Goal: Find specific fact: Find specific fact

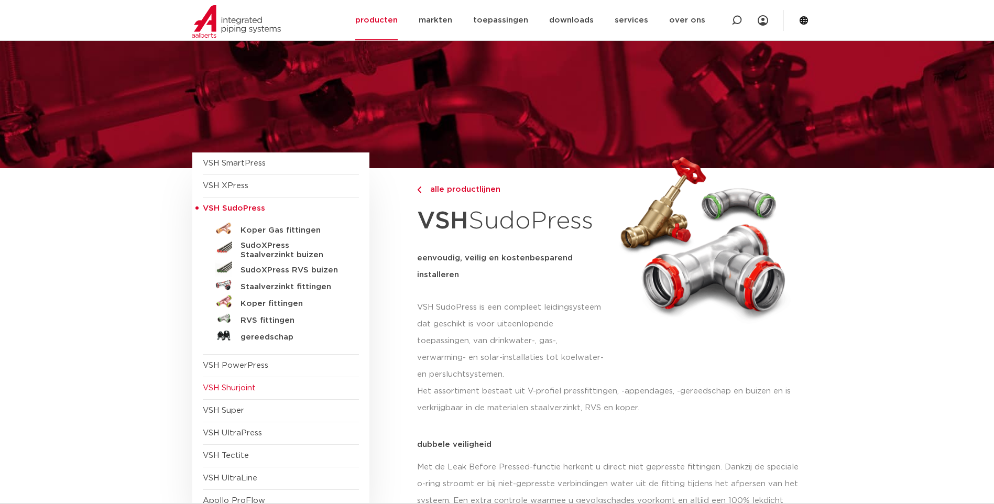
scroll to position [52, 0]
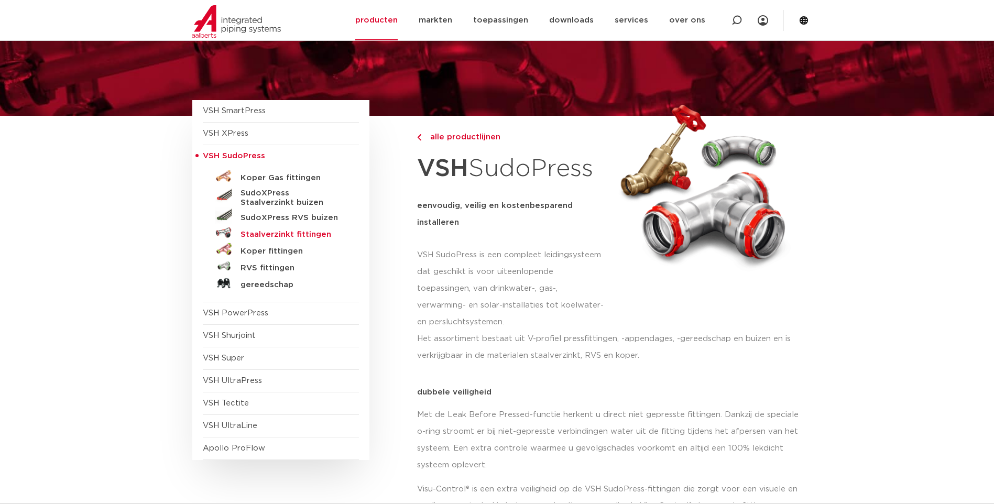
click at [273, 233] on h5 "Staalverzinkt fittingen" at bounding box center [292, 234] width 104 height 9
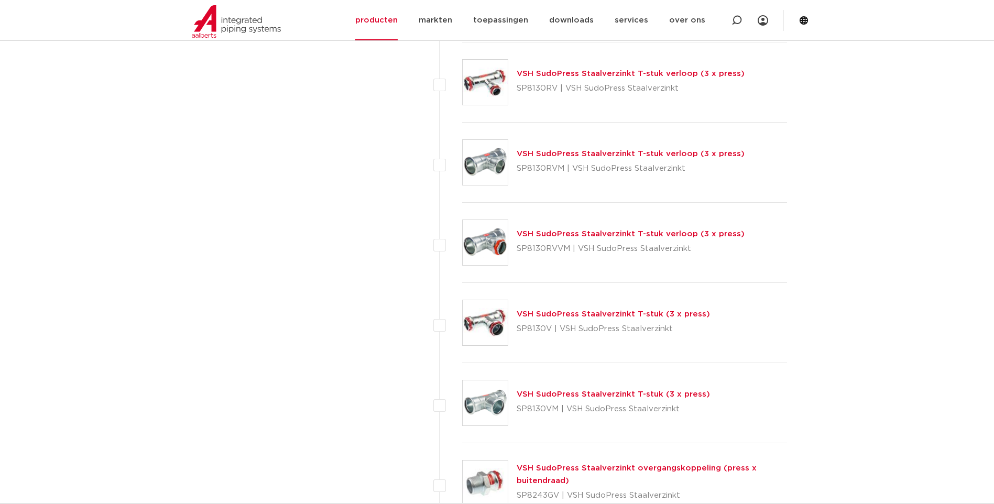
scroll to position [1414, 0]
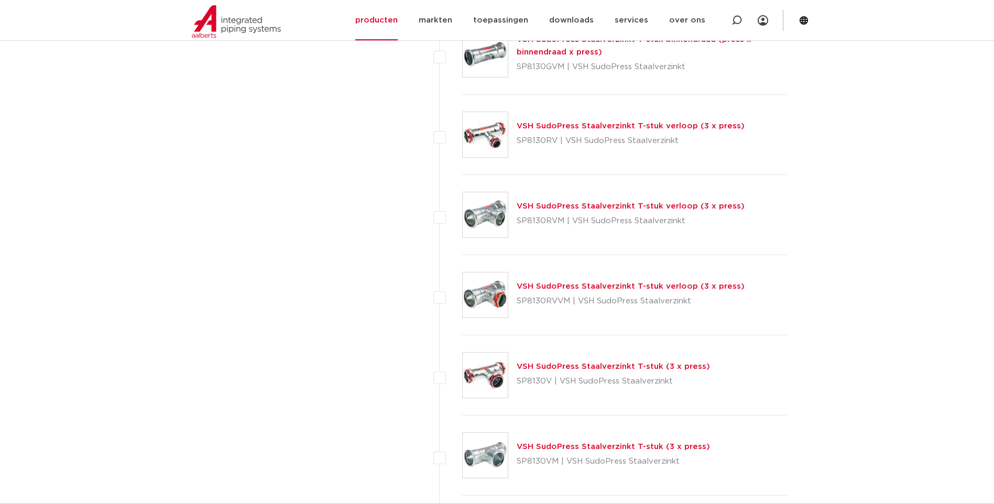
click at [580, 130] on link "VSH SudoPress Staalverzinkt T-stuk verloop (3 x press)" at bounding box center [630, 126] width 228 height 8
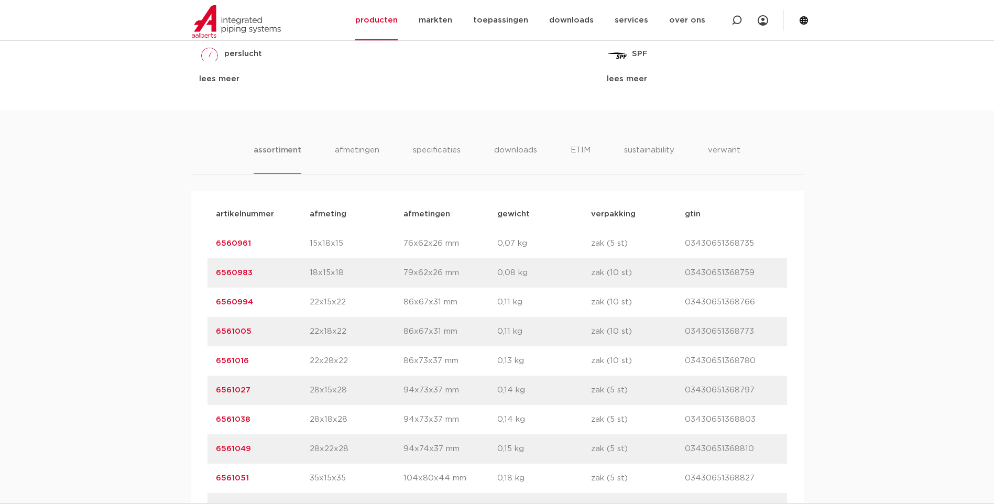
scroll to position [576, 0]
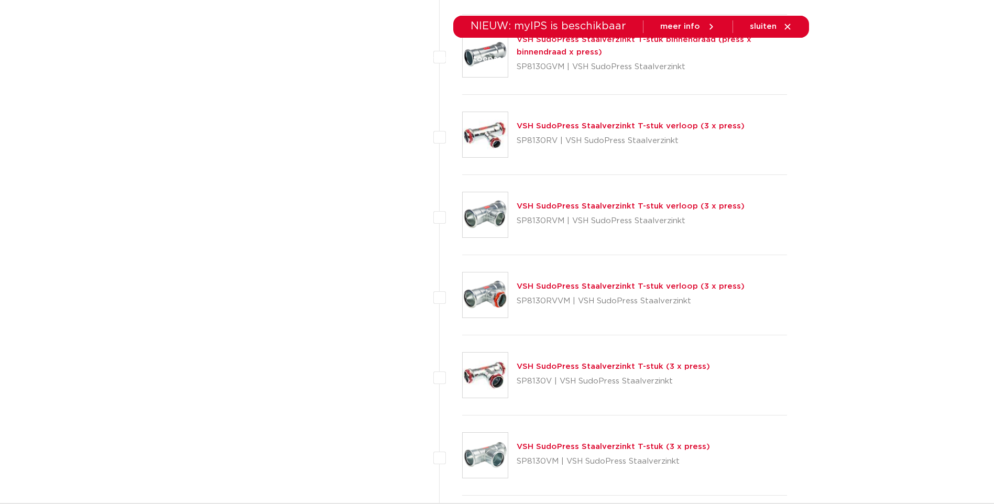
click at [617, 363] on link "VSH SudoPress Staalverzinkt T-stuk (3 x press)" at bounding box center [612, 366] width 193 height 8
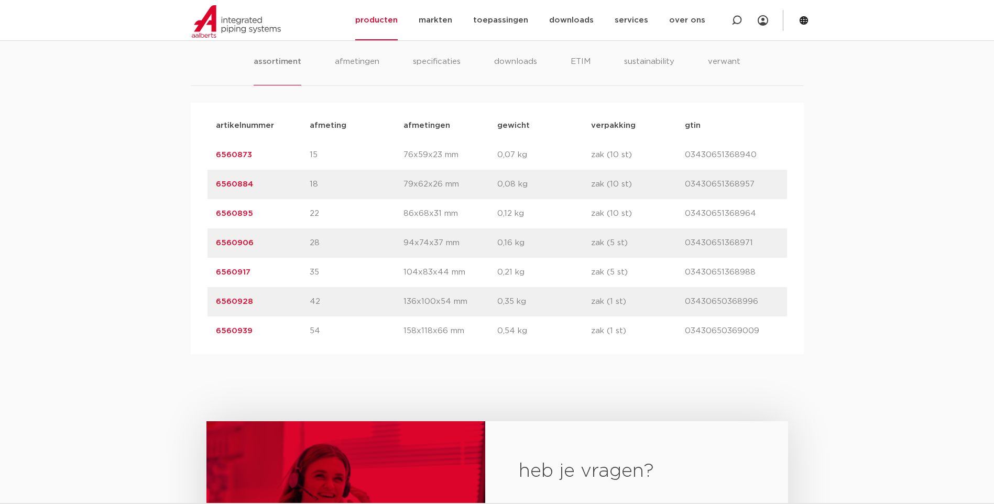
scroll to position [524, 0]
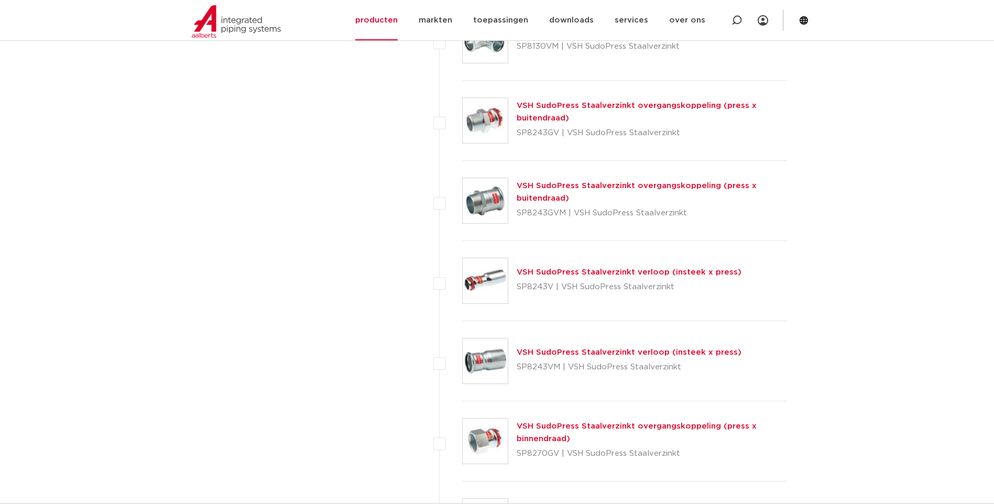
scroll to position [1833, 0]
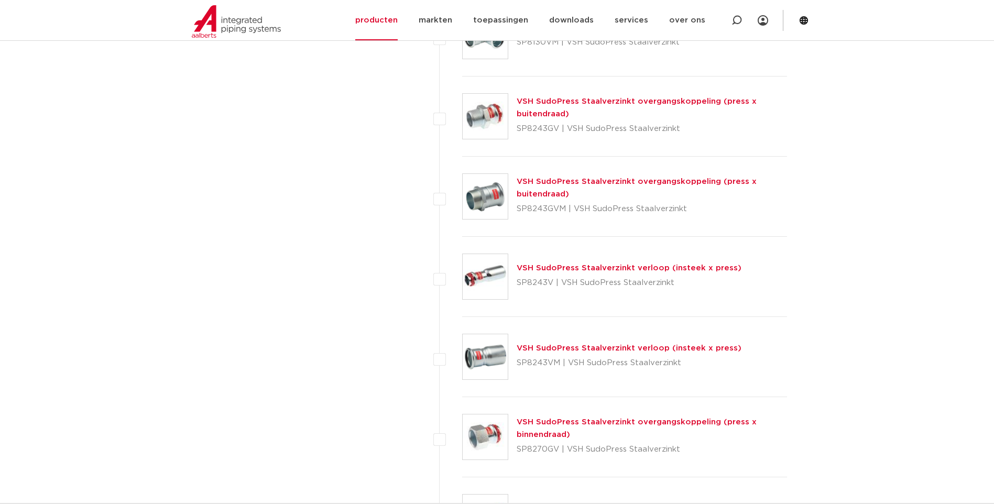
click at [567, 269] on link "VSH SudoPress Staalverzinkt verloop (insteek x press)" at bounding box center [628, 268] width 225 height 8
click at [599, 270] on link "VSH SudoPress Staalverzinkt verloop (insteek x press)" at bounding box center [628, 268] width 225 height 8
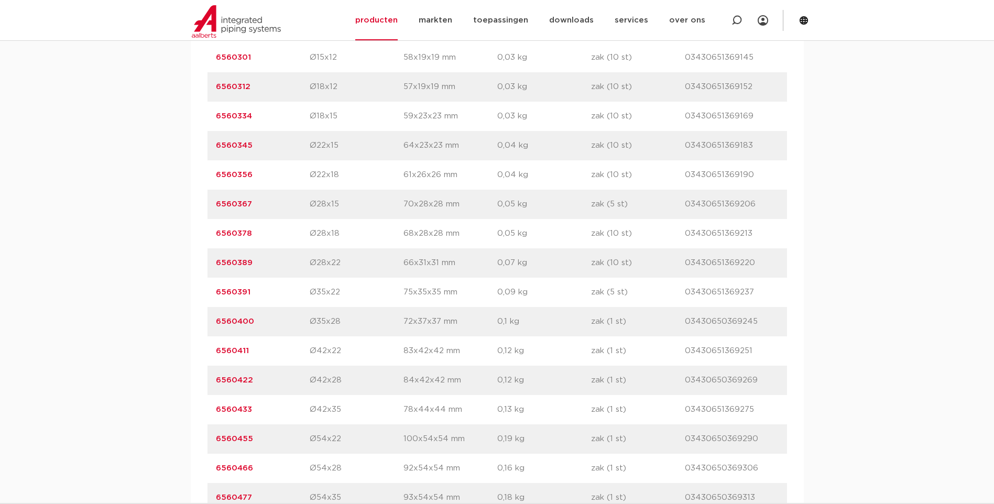
scroll to position [786, 0]
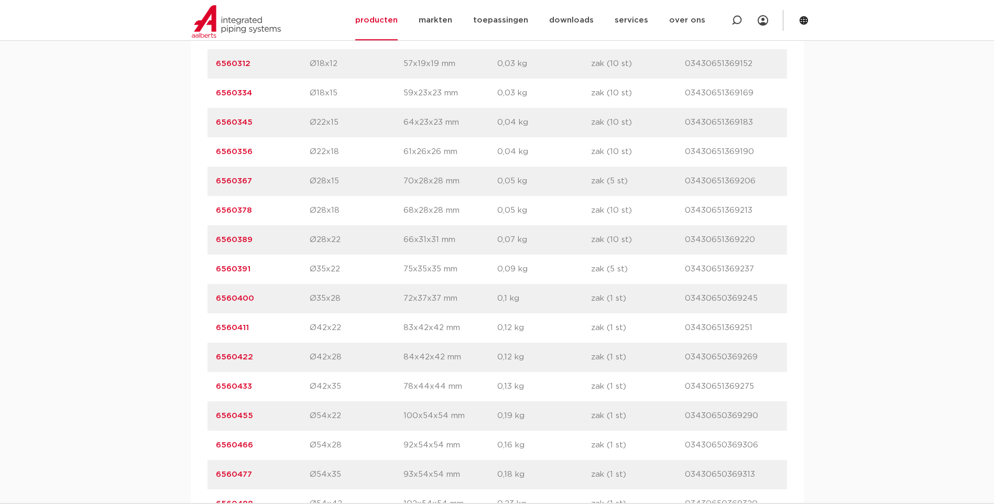
click at [241, 387] on link "6560433" at bounding box center [234, 386] width 36 height 8
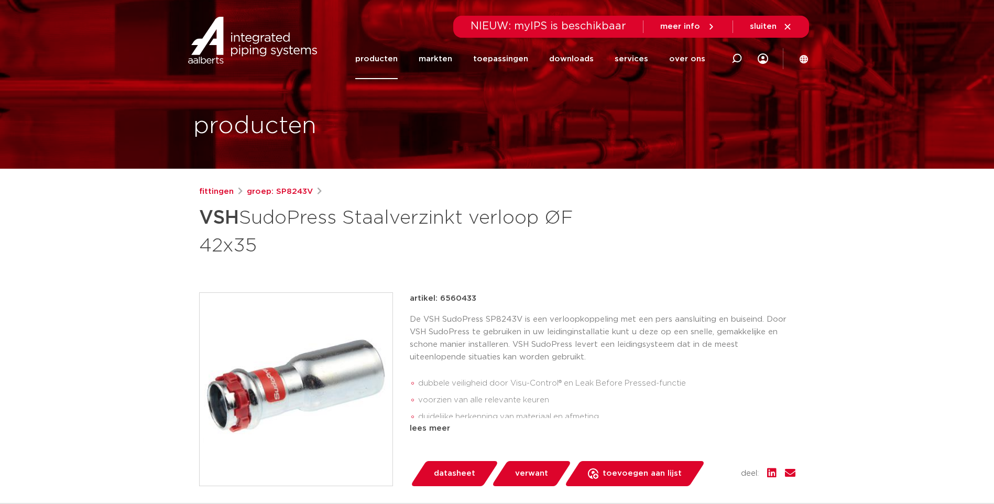
click at [461, 300] on p "artikel: 6560433" at bounding box center [443, 298] width 67 height 13
copy p "6560433"
click at [250, 49] on img at bounding box center [252, 40] width 134 height 47
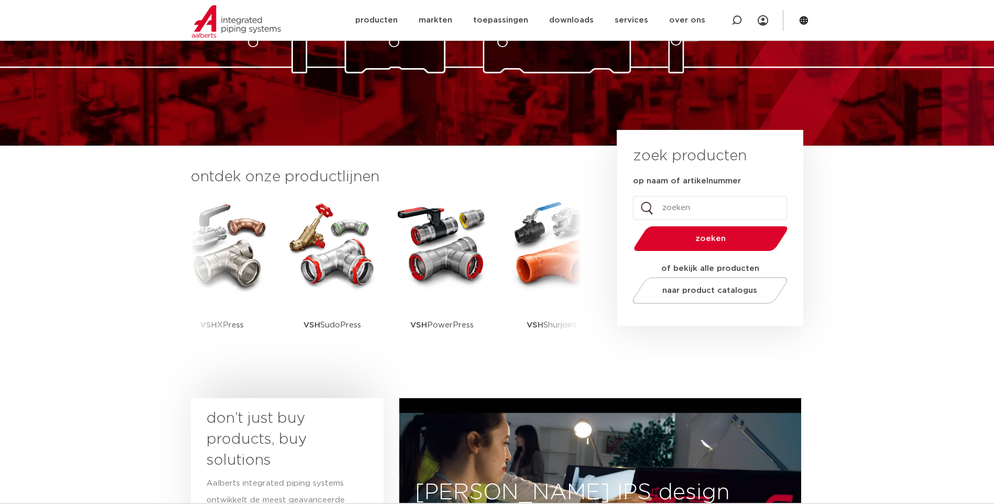
scroll to position [157, 0]
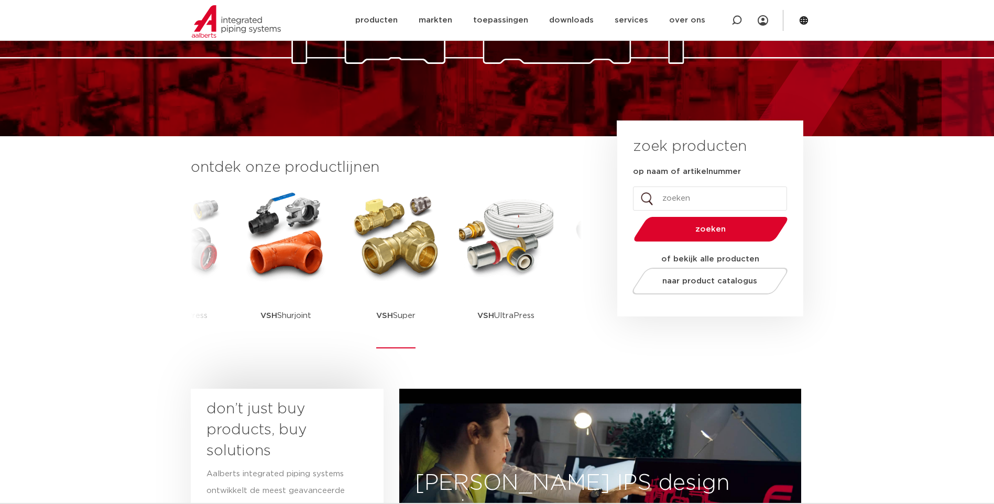
click at [411, 240] on img at bounding box center [396, 236] width 94 height 94
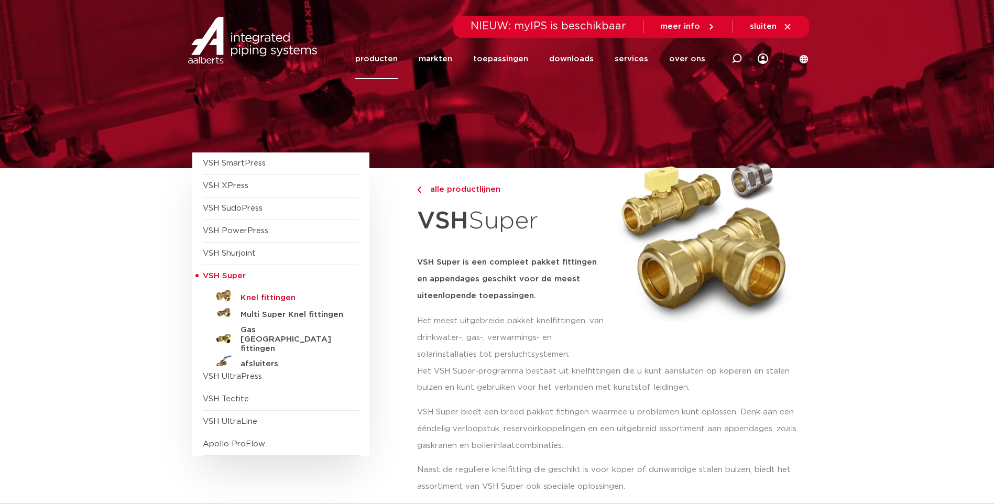
click at [271, 300] on h5 "Knel fittingen" at bounding box center [292, 297] width 104 height 9
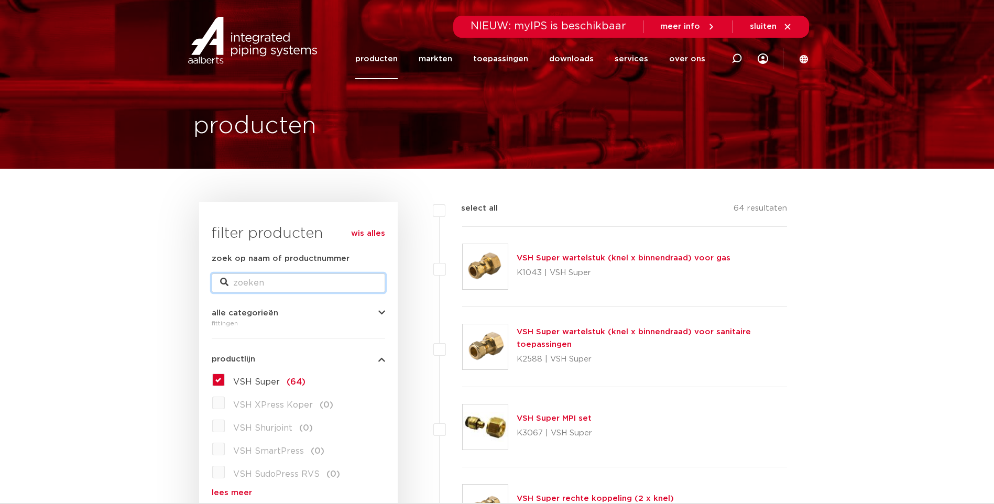
click at [259, 280] on input "zoek op naam of productnummer" at bounding box center [298, 282] width 173 height 19
paste input "0411136"
type input "0411136"
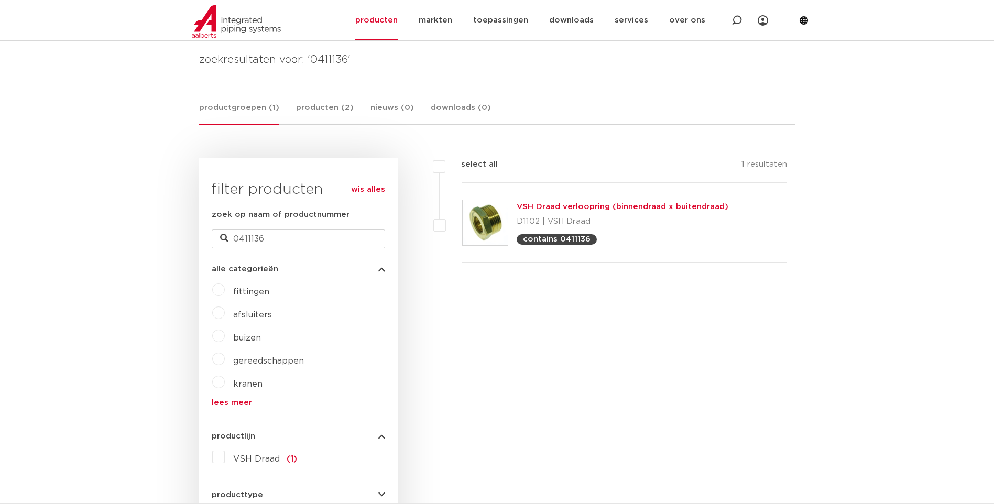
scroll to position [157, 0]
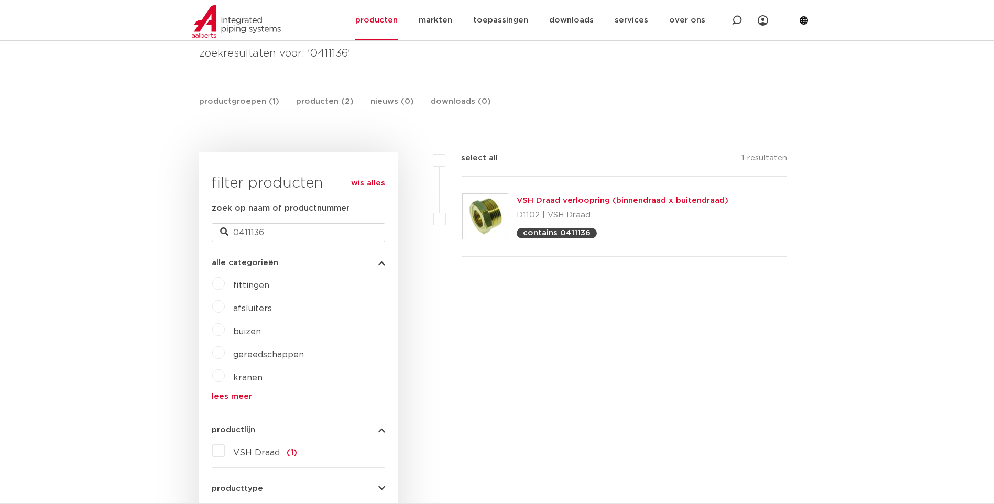
click at [554, 198] on link "VSH Draad verloopring (binnendraad x buitendraad)" at bounding box center [622, 200] width 212 height 8
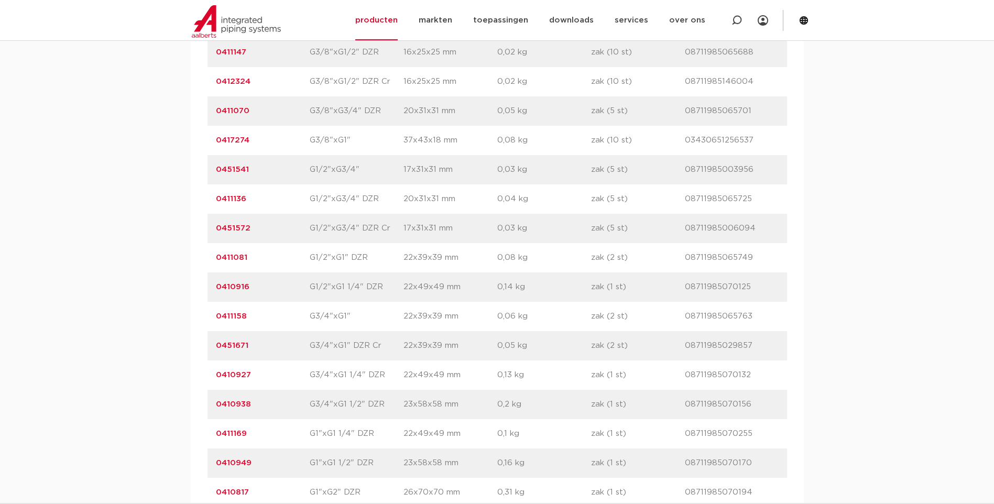
scroll to position [1294, 0]
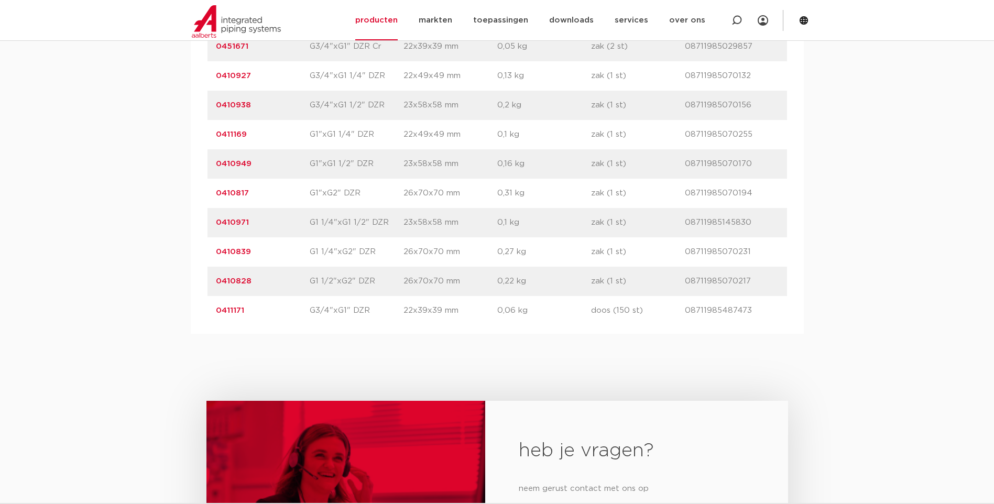
drag, startPoint x: 259, startPoint y: 191, endPoint x: 208, endPoint y: 191, distance: 50.3
click at [209, 191] on div "artikelnummer 0410817 afmeting G1"xG2" DZR [GEOGRAPHIC_DATA] 26x70x70 mm gewich…" at bounding box center [496, 193] width 579 height 29
copy link "0410817"
drag, startPoint x: 254, startPoint y: 306, endPoint x: 206, endPoint y: 314, distance: 48.2
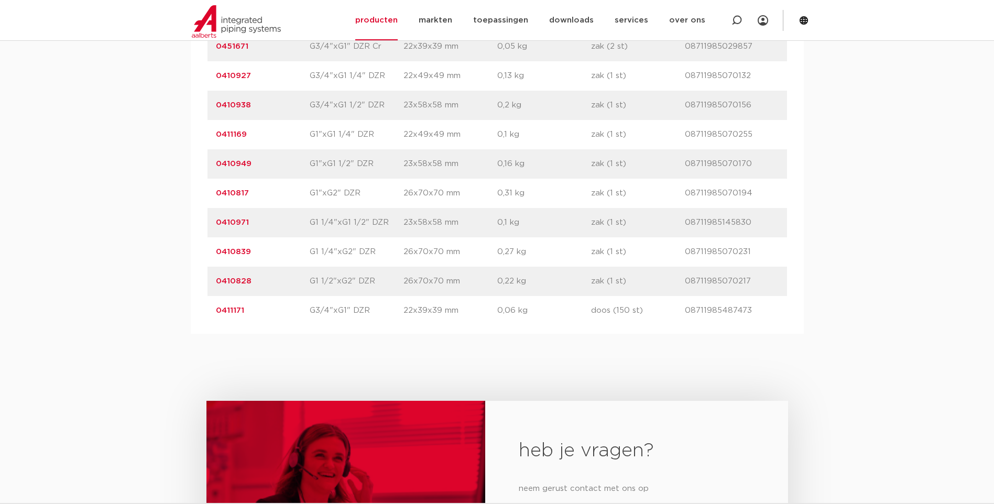
copy link "0411171"
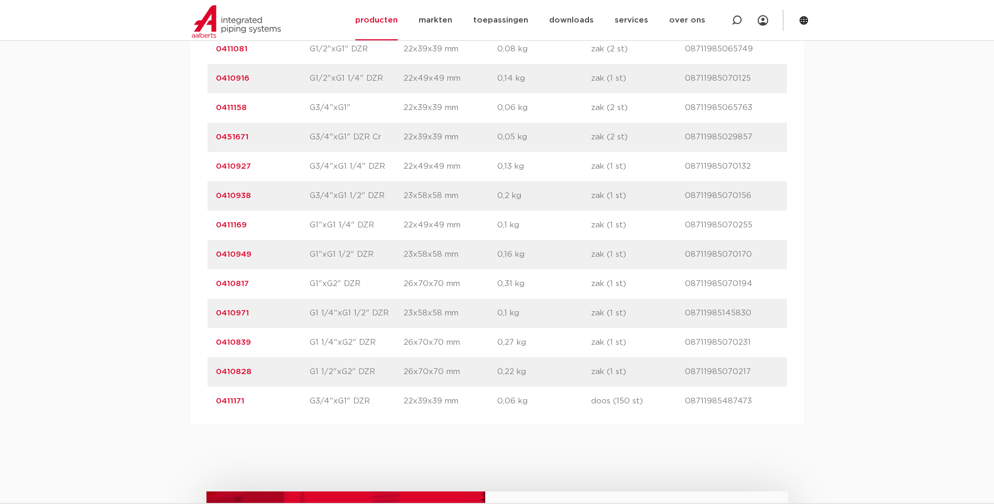
scroll to position [1189, 0]
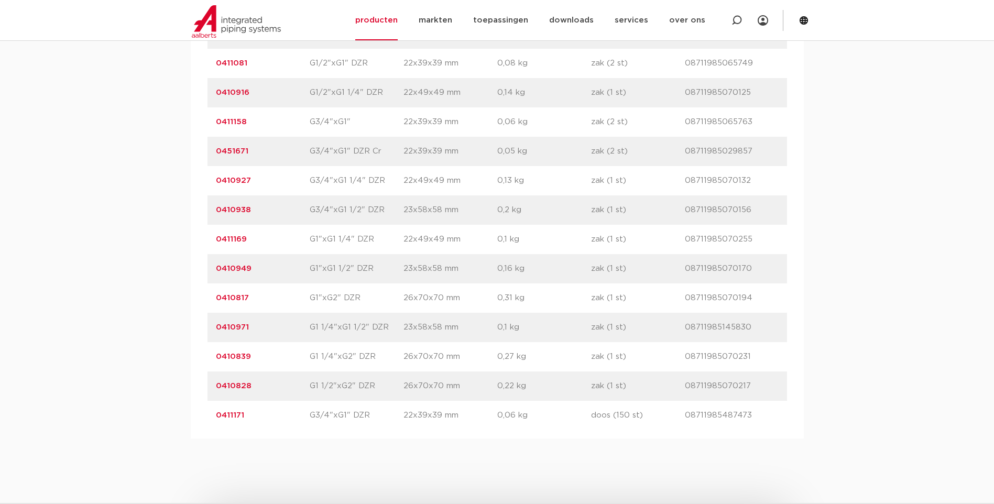
drag, startPoint x: 260, startPoint y: 214, endPoint x: 206, endPoint y: 211, distance: 54.0
click at [206, 211] on div "artikelnummer afmeting [GEOGRAPHIC_DATA] gewicht verpakking gtin artikelnummer …" at bounding box center [497, 19] width 613 height 838
copy link "0410938"
